Goal: Task Accomplishment & Management: Manage account settings

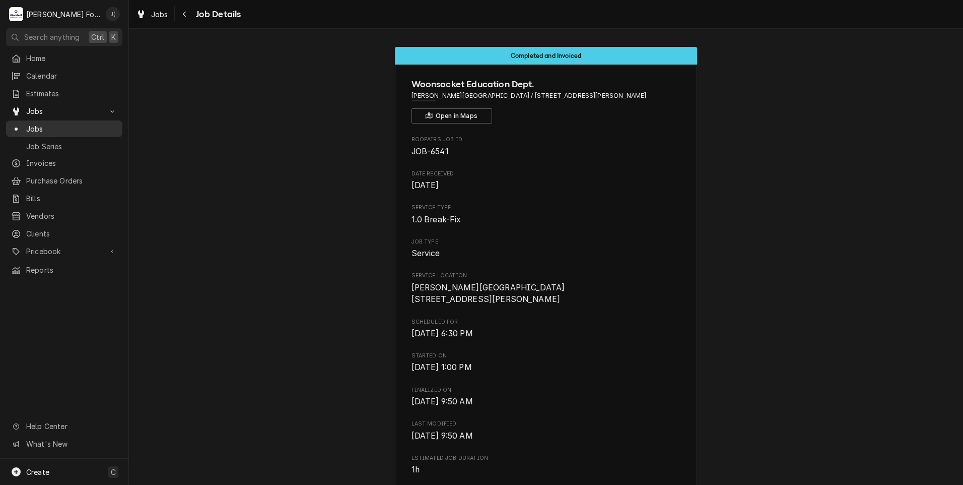
click at [63, 125] on span "Jobs" at bounding box center [71, 128] width 91 height 11
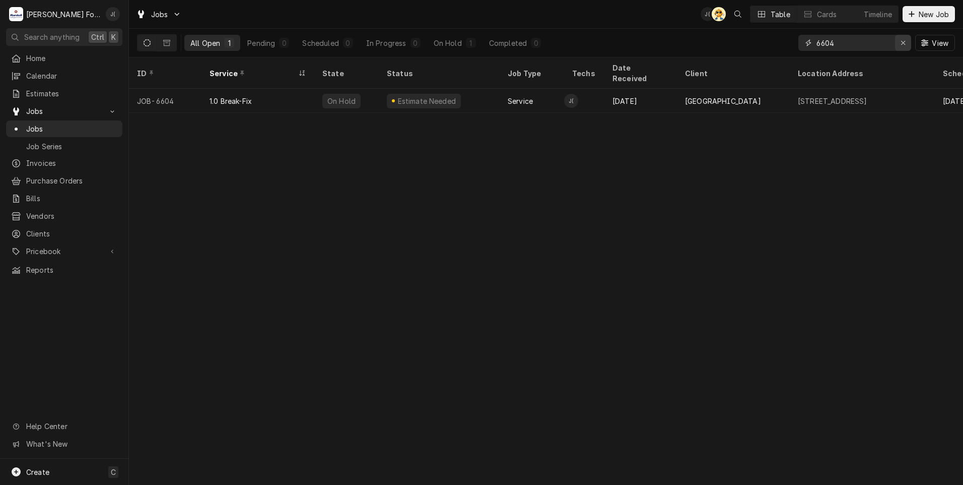
click at [903, 48] on button "Erase input" at bounding box center [903, 43] width 16 height 16
click at [885, 47] on input "Dynamic Content Wrapper" at bounding box center [864, 43] width 95 height 16
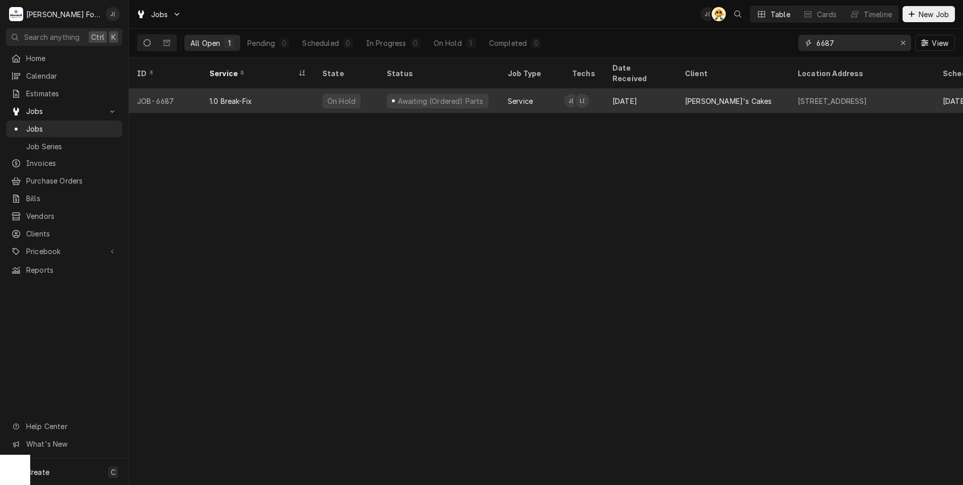
type input "6687"
click at [643, 95] on div "[DATE]" at bounding box center [641, 101] width 73 height 24
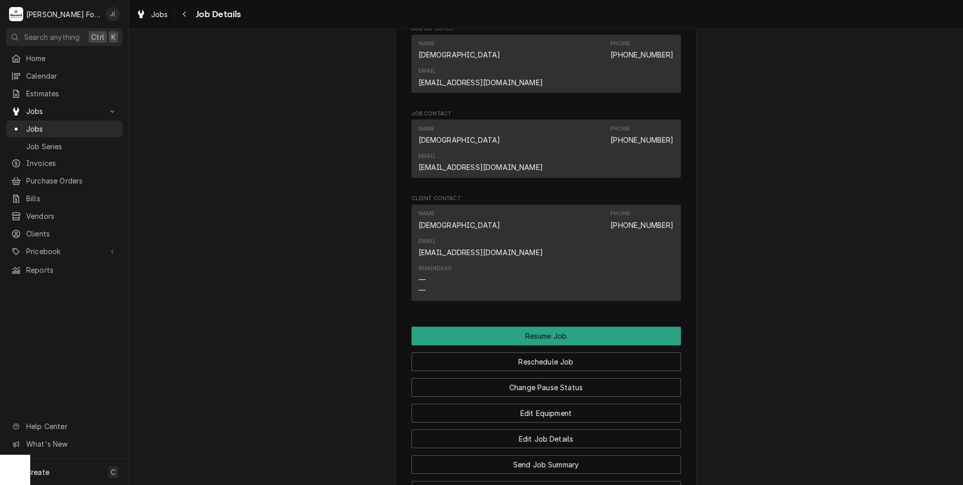
scroll to position [1209, 0]
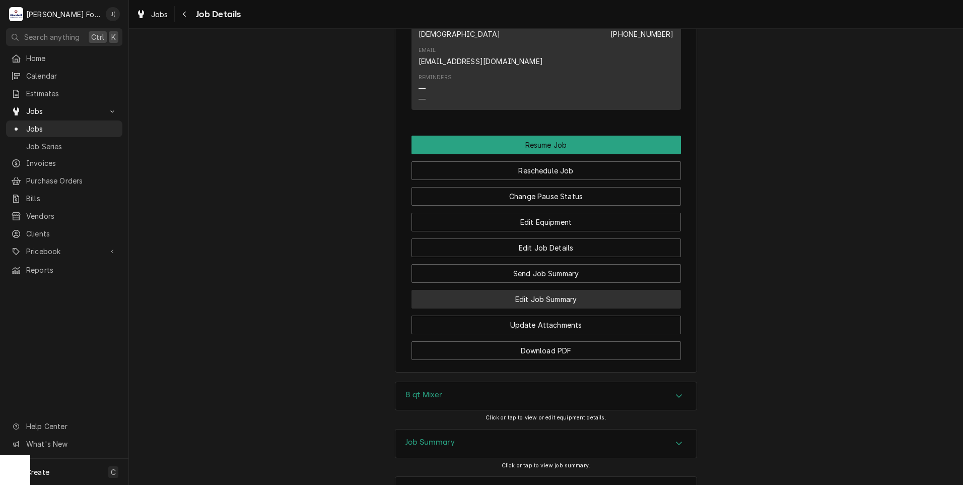
click at [512, 290] on button "Edit Job Summary" at bounding box center [547, 299] width 270 height 19
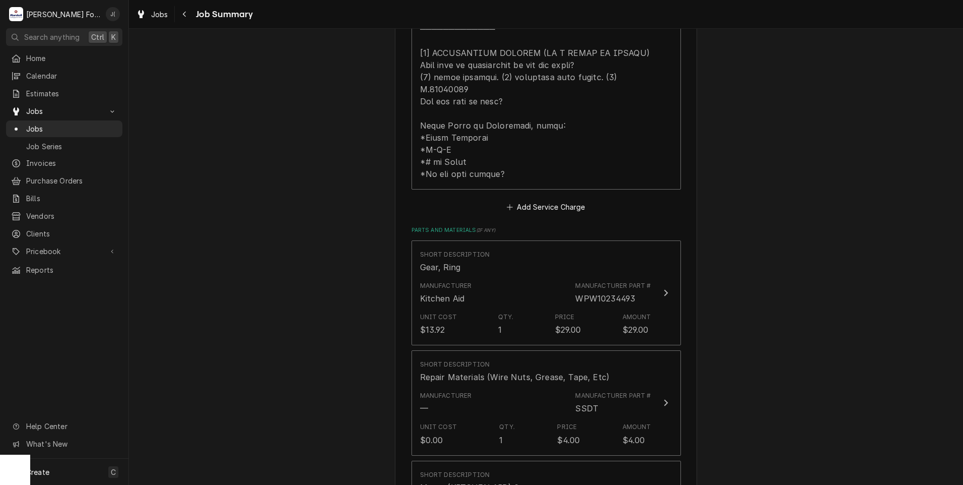
scroll to position [1108, 0]
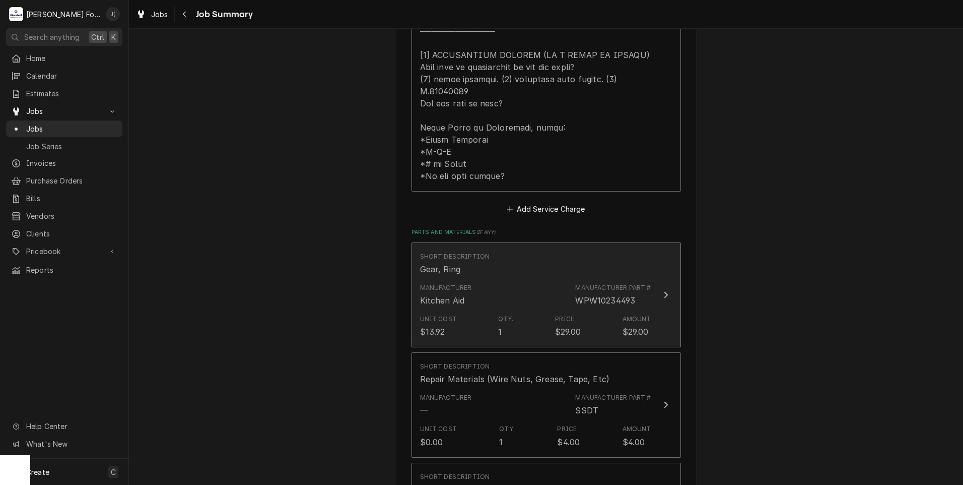
click at [495, 248] on div "Short Description Gear, Ring" at bounding box center [535, 263] width 231 height 31
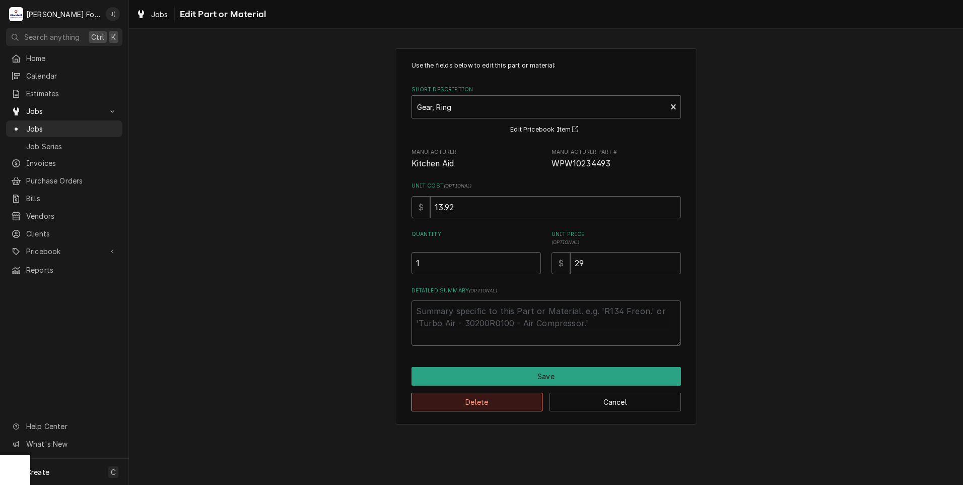
click at [503, 404] on button "Delete" at bounding box center [478, 402] width 132 height 19
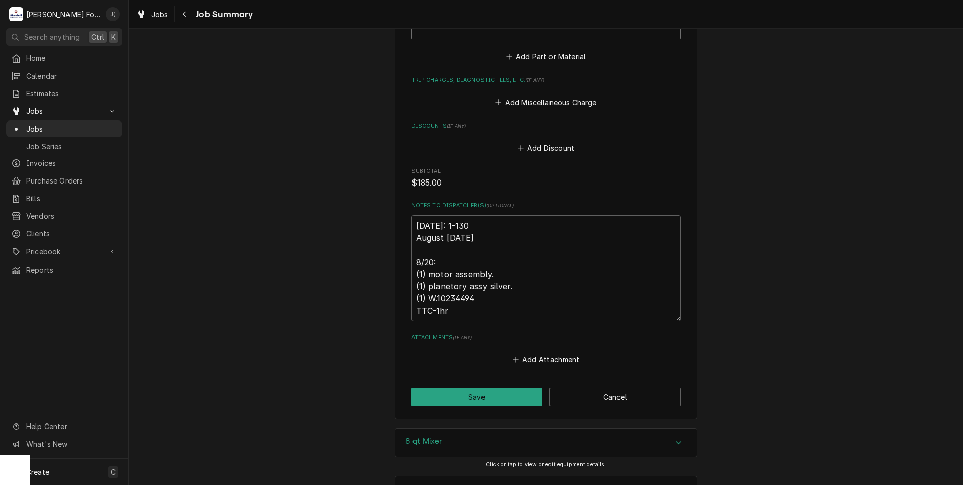
scroll to position [1639, 0]
click at [470, 385] on button "Save" at bounding box center [478, 394] width 132 height 19
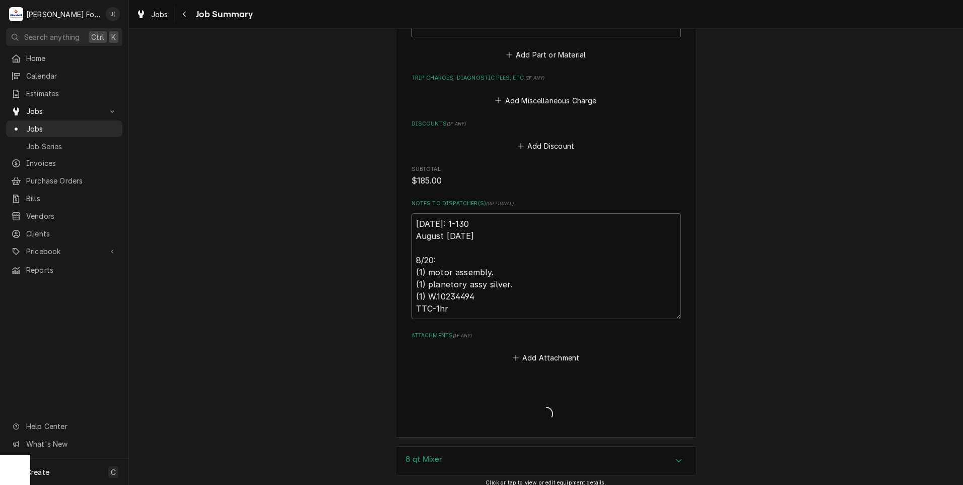
type textarea "x"
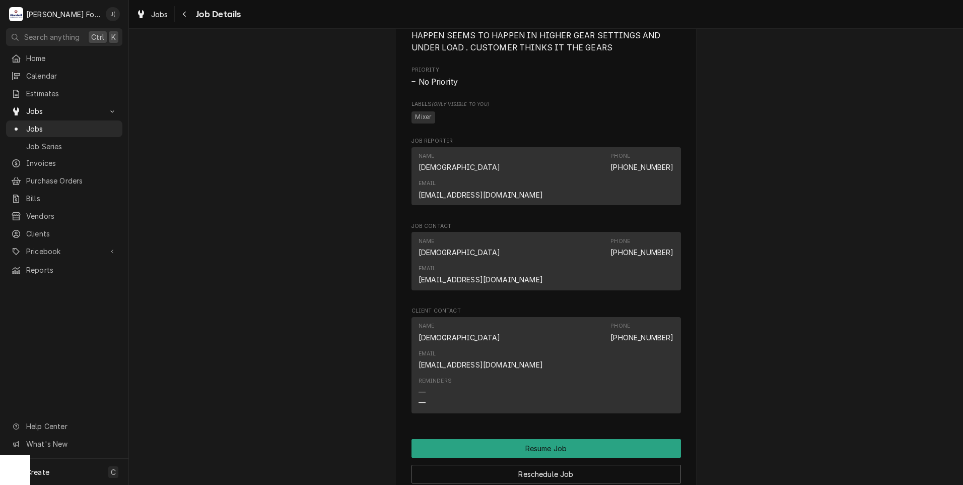
scroll to position [907, 0]
